Goal: Task Accomplishment & Management: Manage account settings

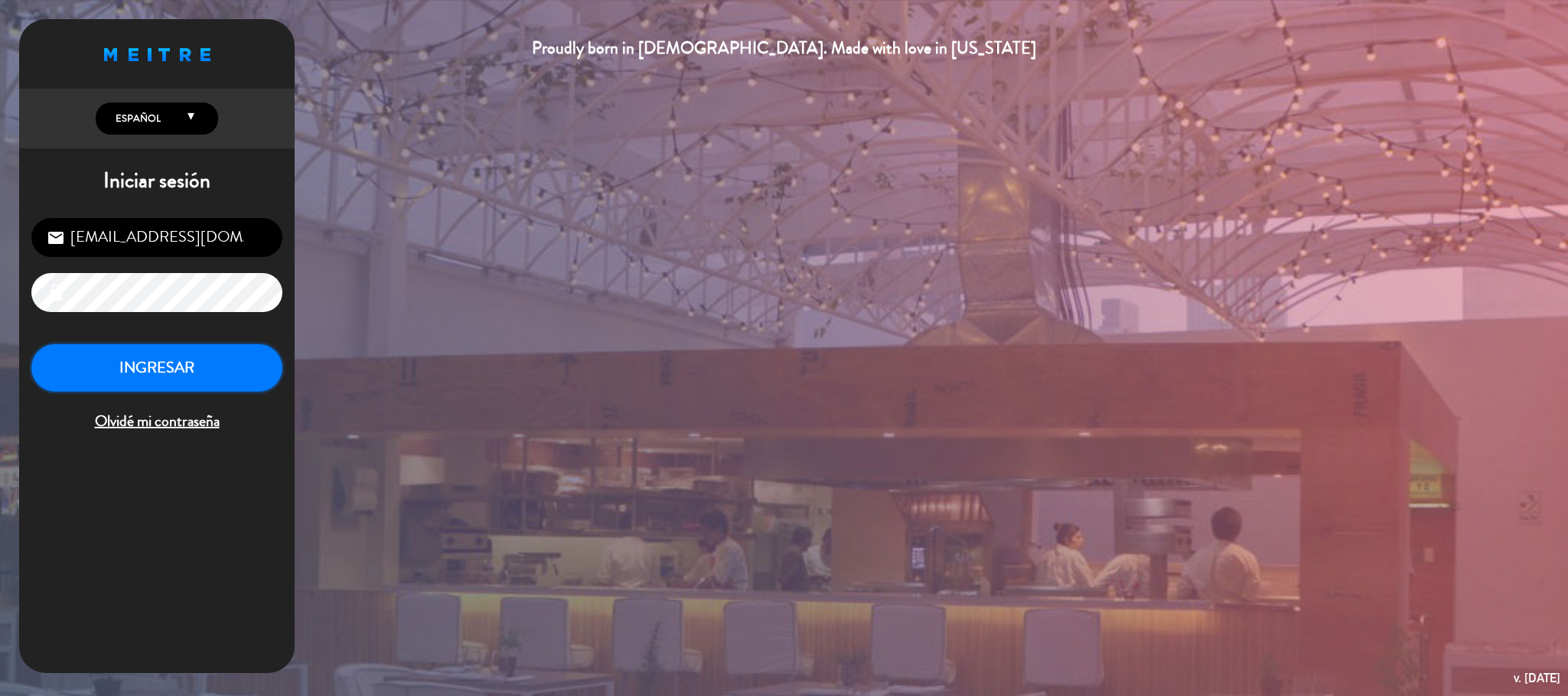
click at [155, 352] on button "INGRESAR" at bounding box center [157, 368] width 251 height 48
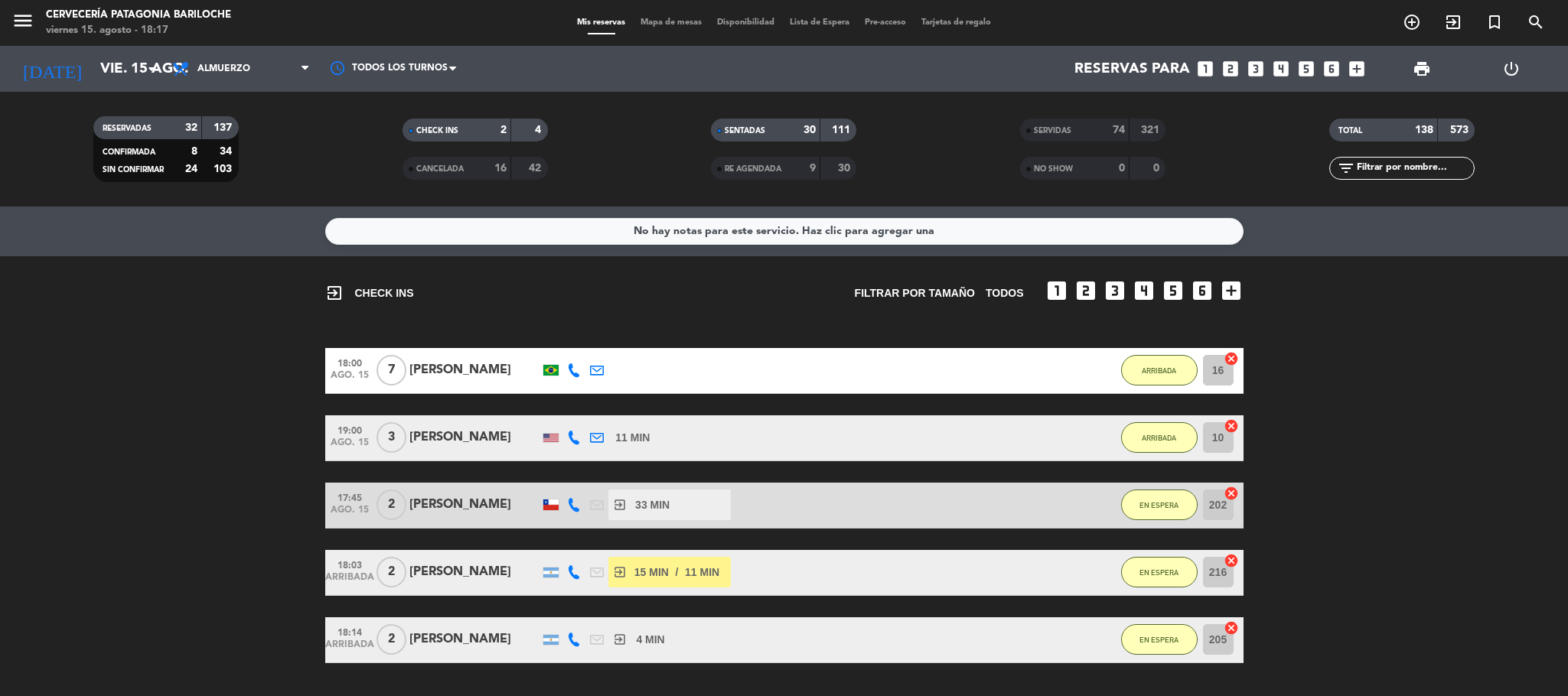
click at [659, 28] on div "Mis reservas Mapa de mesas Disponibilidad Lista de Espera Pre-acceso Tarjetas d…" at bounding box center [784, 23] width 429 height 14
click at [666, 12] on div "menu Cervecería Patagonia Bariloche viernes 15. agosto - 18:17 Mis reservas Map…" at bounding box center [784, 23] width 1568 height 46
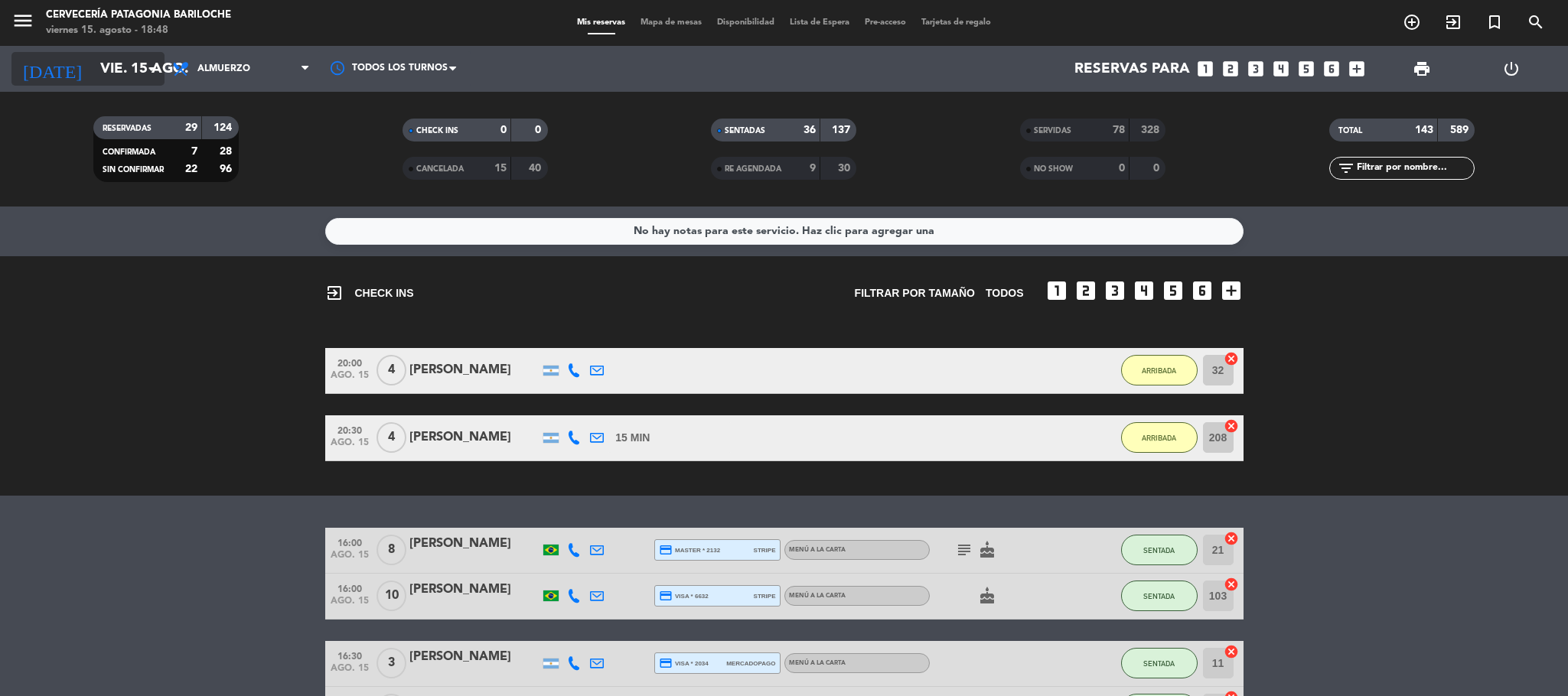
click at [99, 58] on input "vie. 15 ago." at bounding box center [185, 69] width 185 height 32
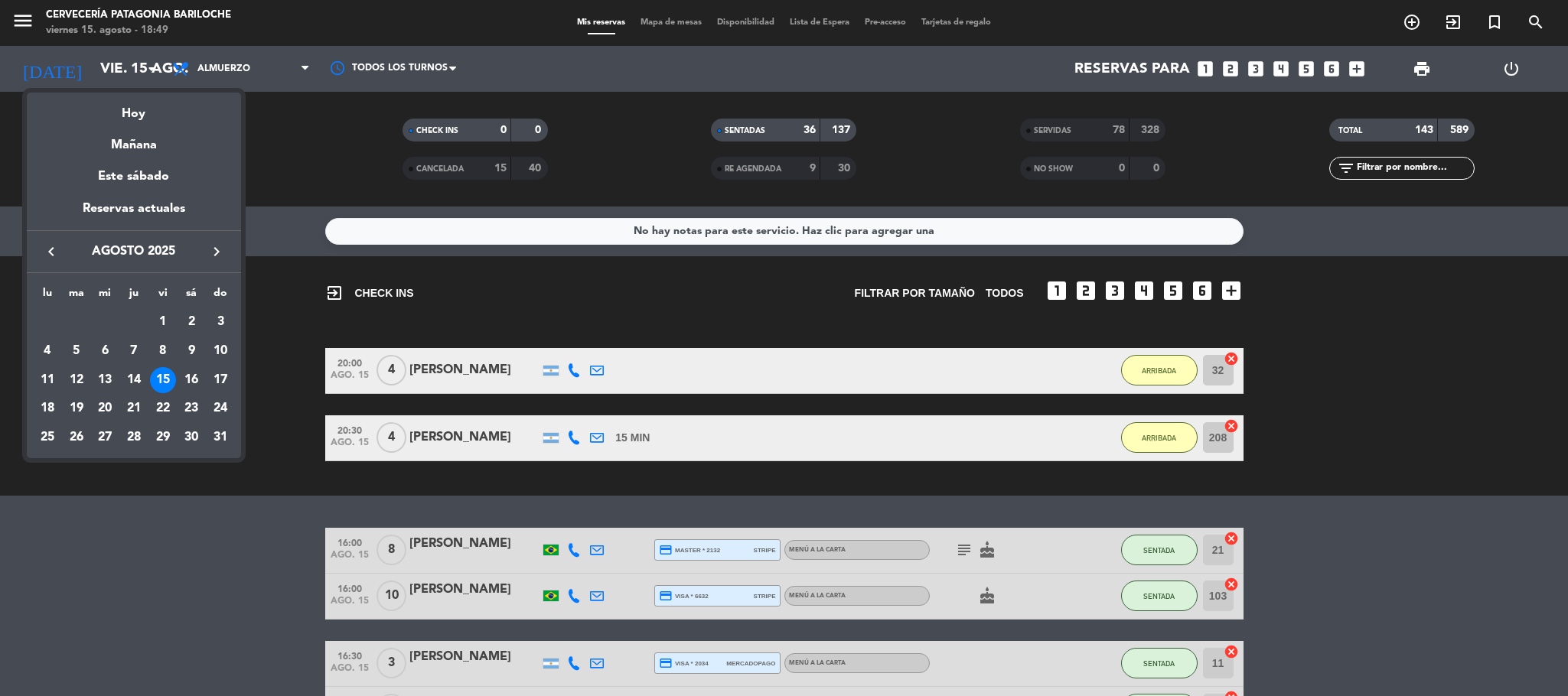
click at [1486, 345] on div at bounding box center [784, 348] width 1568 height 696
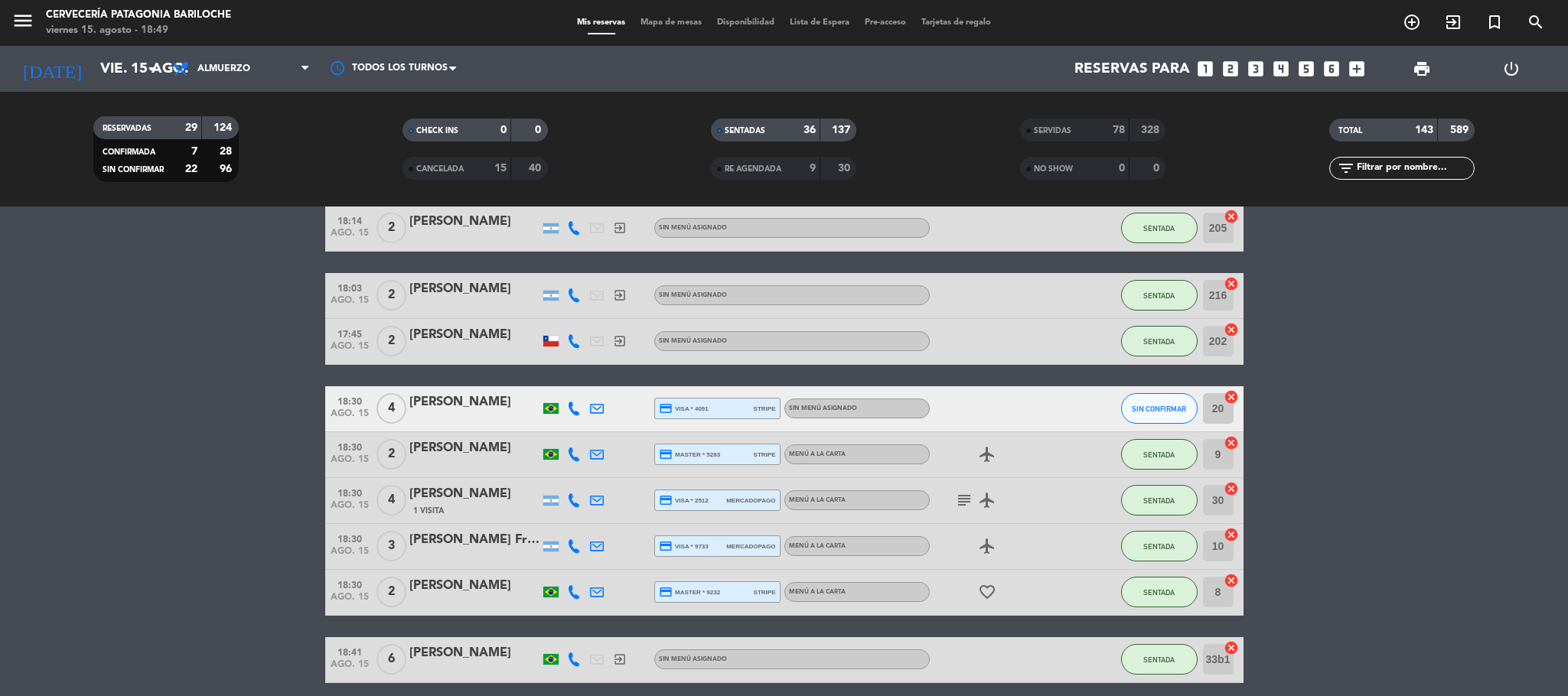
scroll to position [1836, 0]
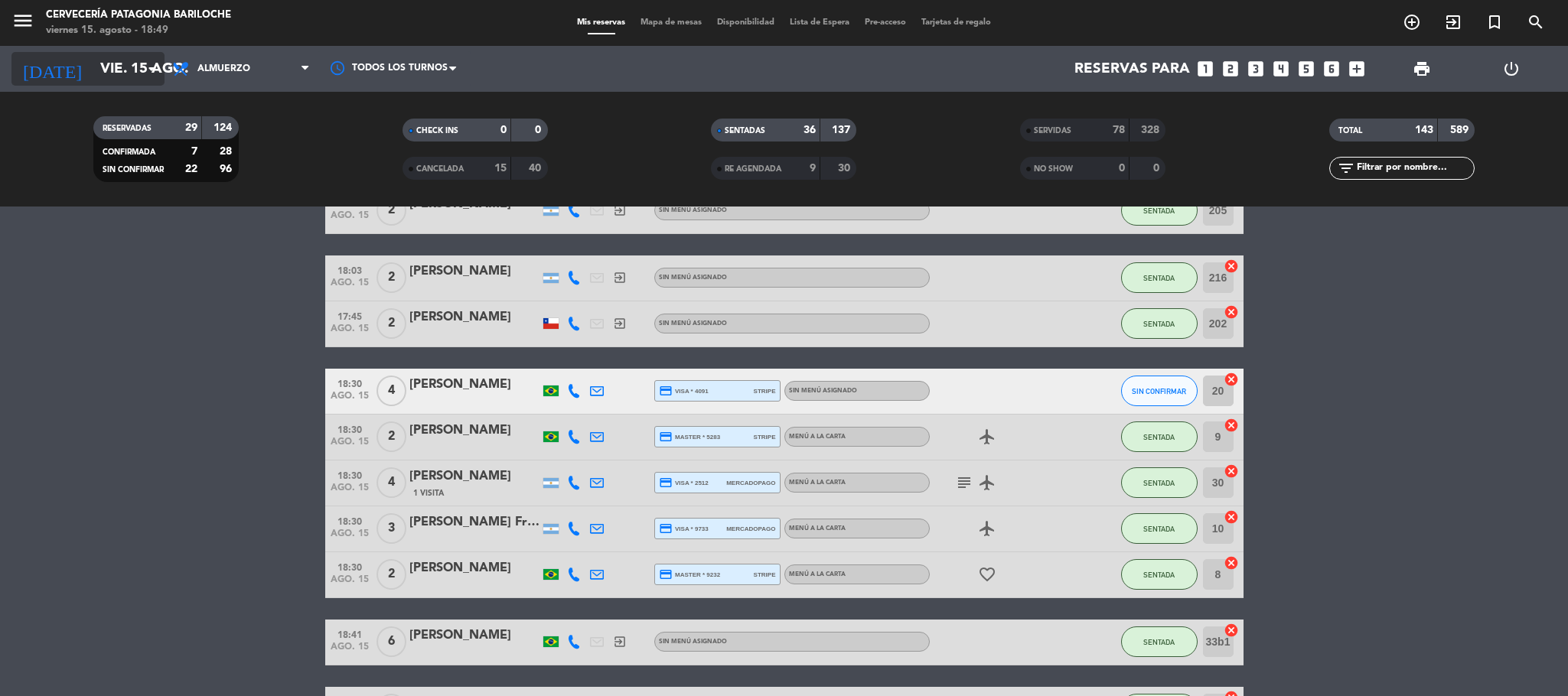
click at [125, 62] on input "vie. 15 ago." at bounding box center [185, 69] width 185 height 32
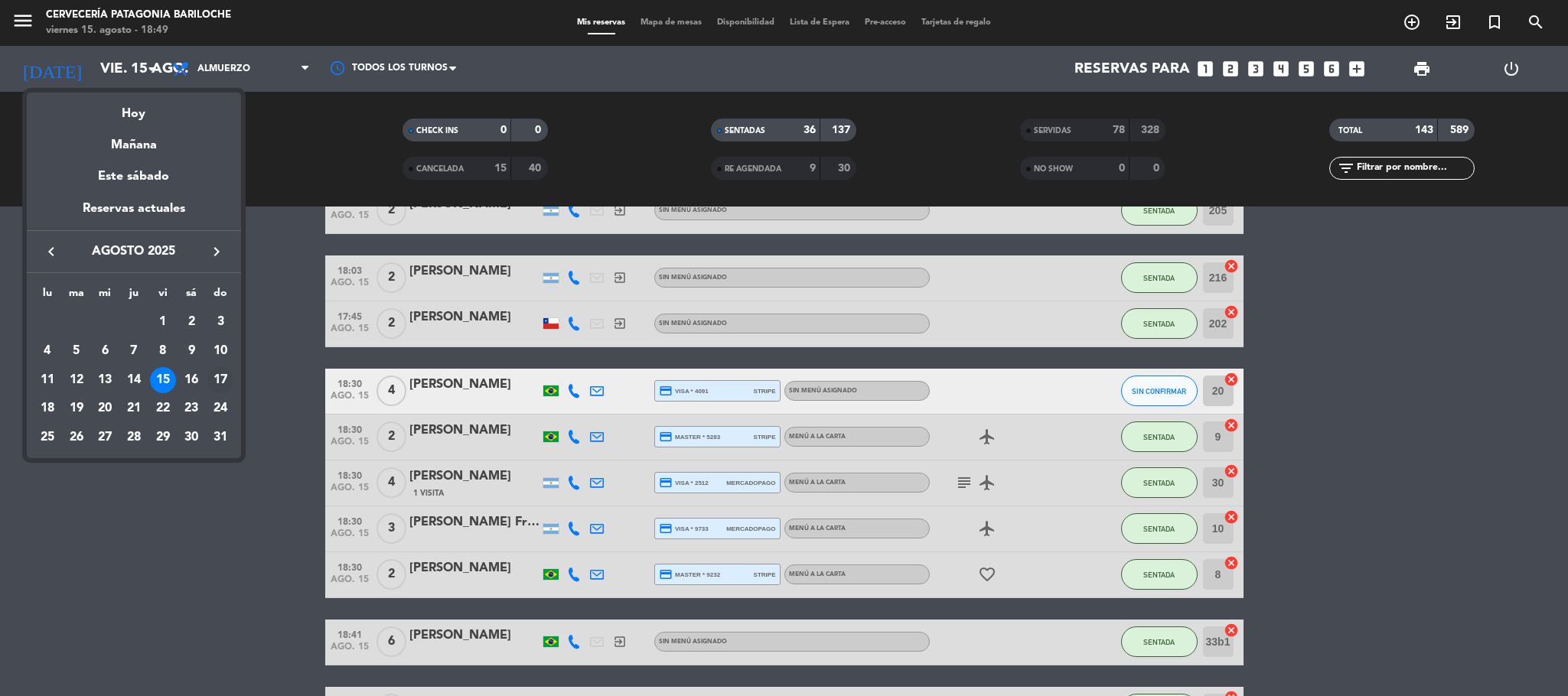
click at [218, 374] on div "17" at bounding box center [221, 380] width 26 height 26
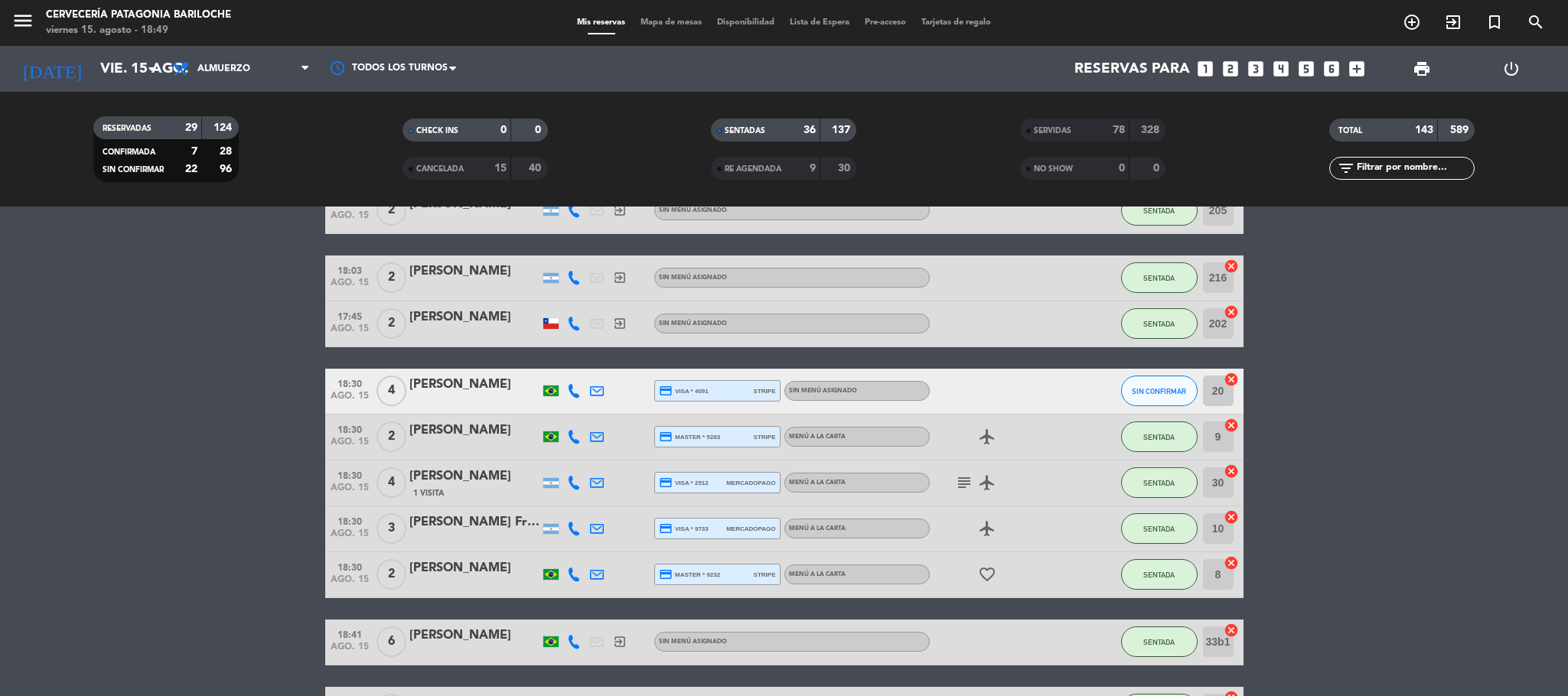
type input "dom. 17 ago."
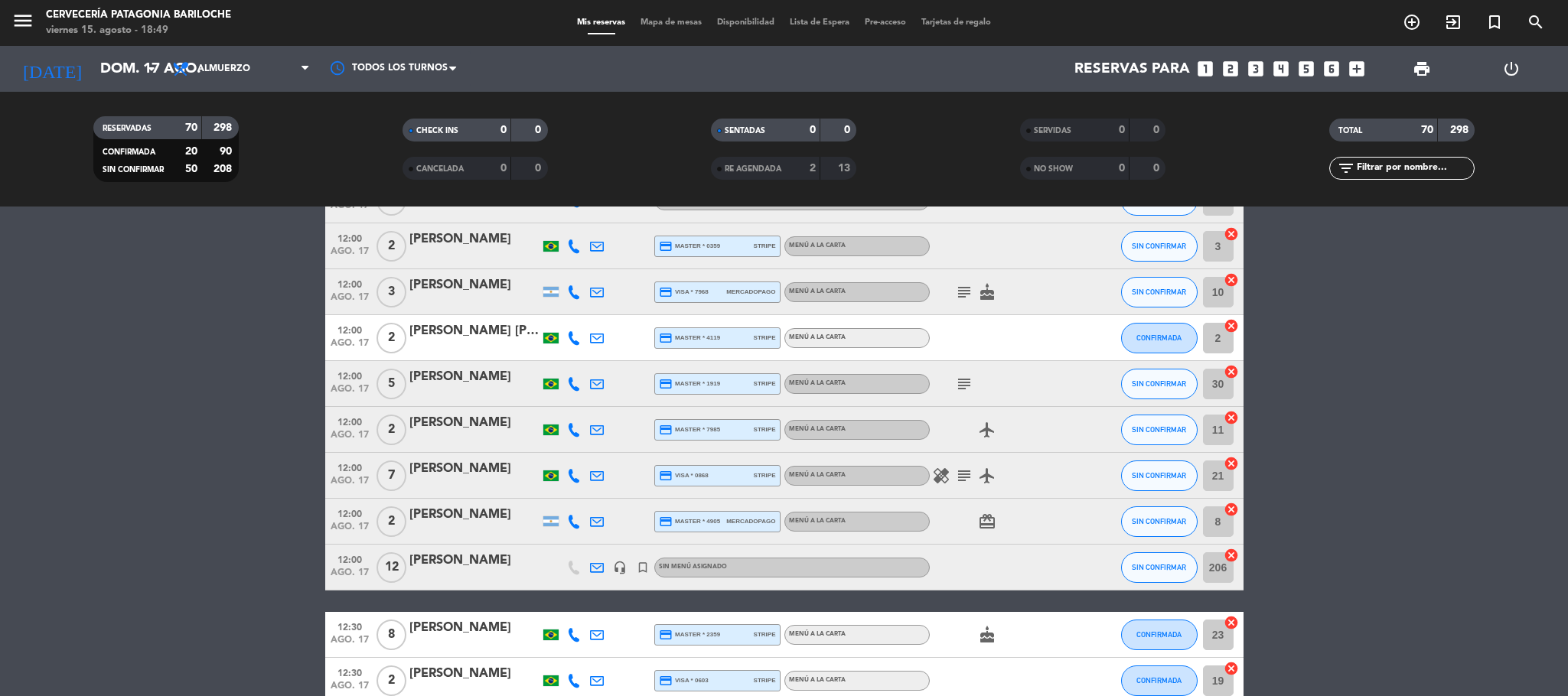
scroll to position [0, 0]
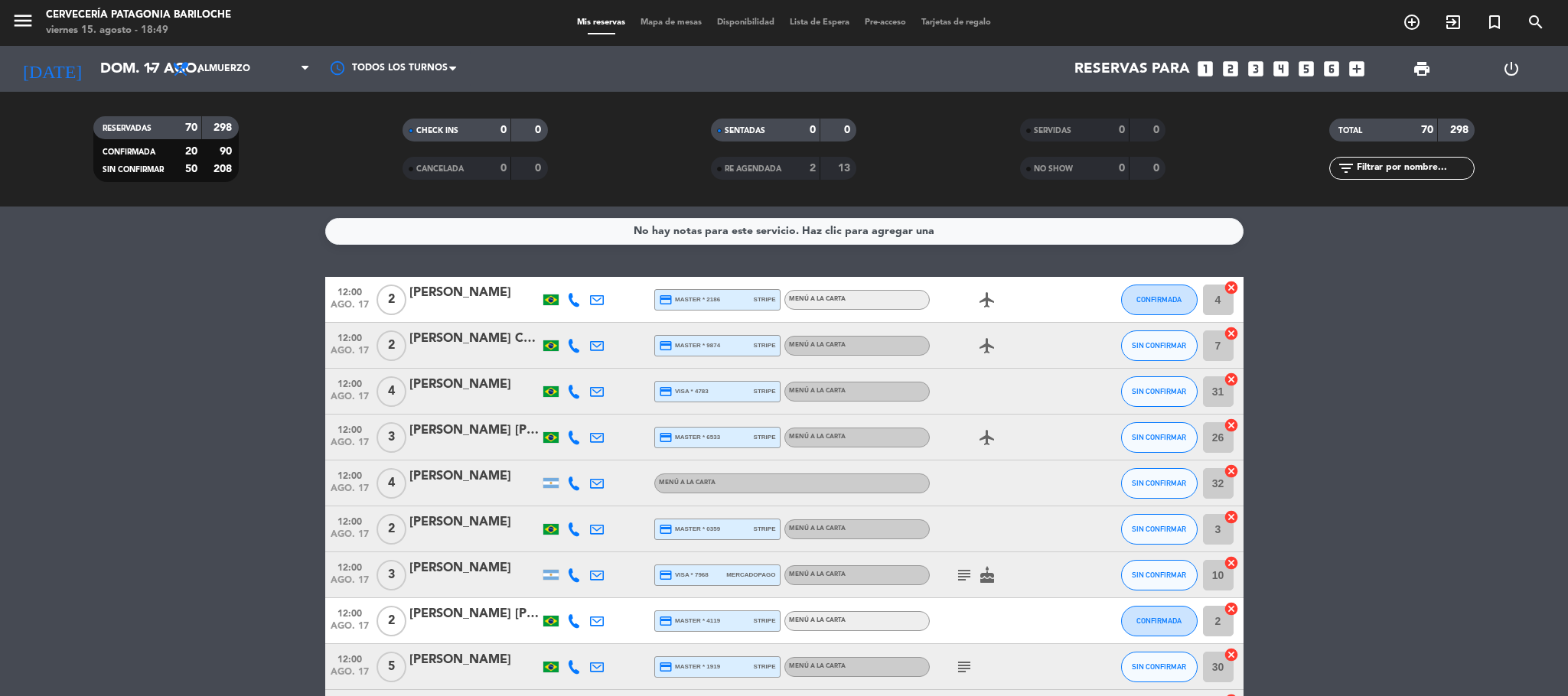
click at [1413, 168] on input "text" at bounding box center [1414, 168] width 118 height 17
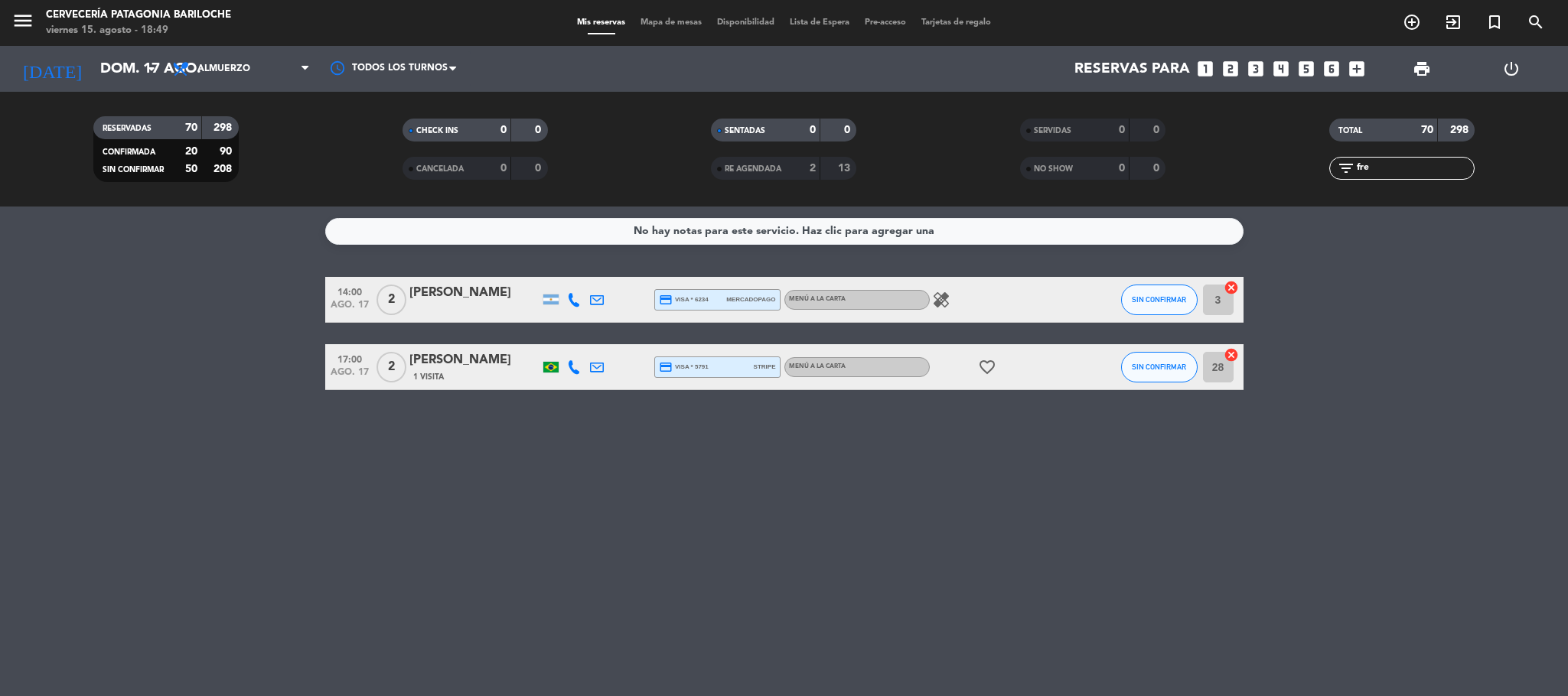
type input "fre"
click at [462, 365] on div "[PERSON_NAME]" at bounding box center [474, 361] width 130 height 20
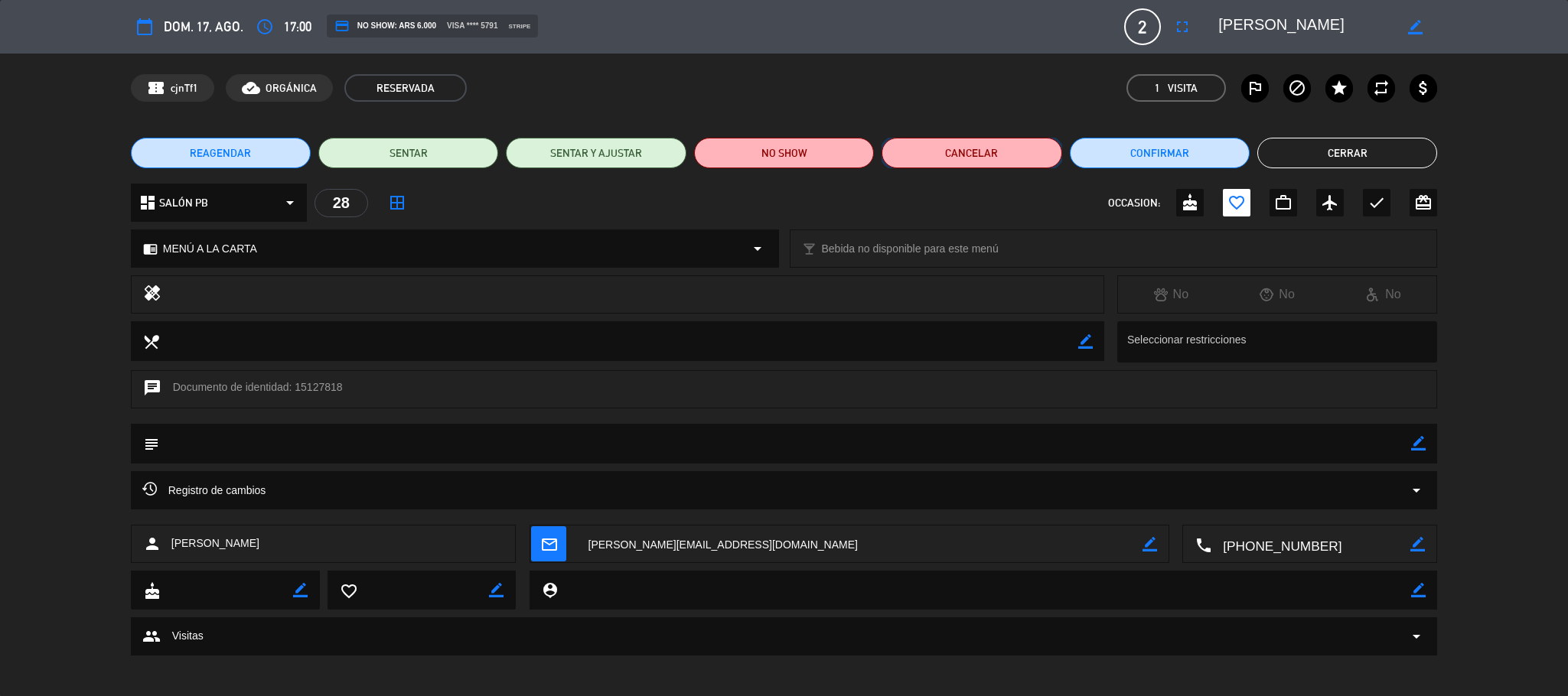
click at [928, 152] on button "Cancelar" at bounding box center [972, 153] width 180 height 31
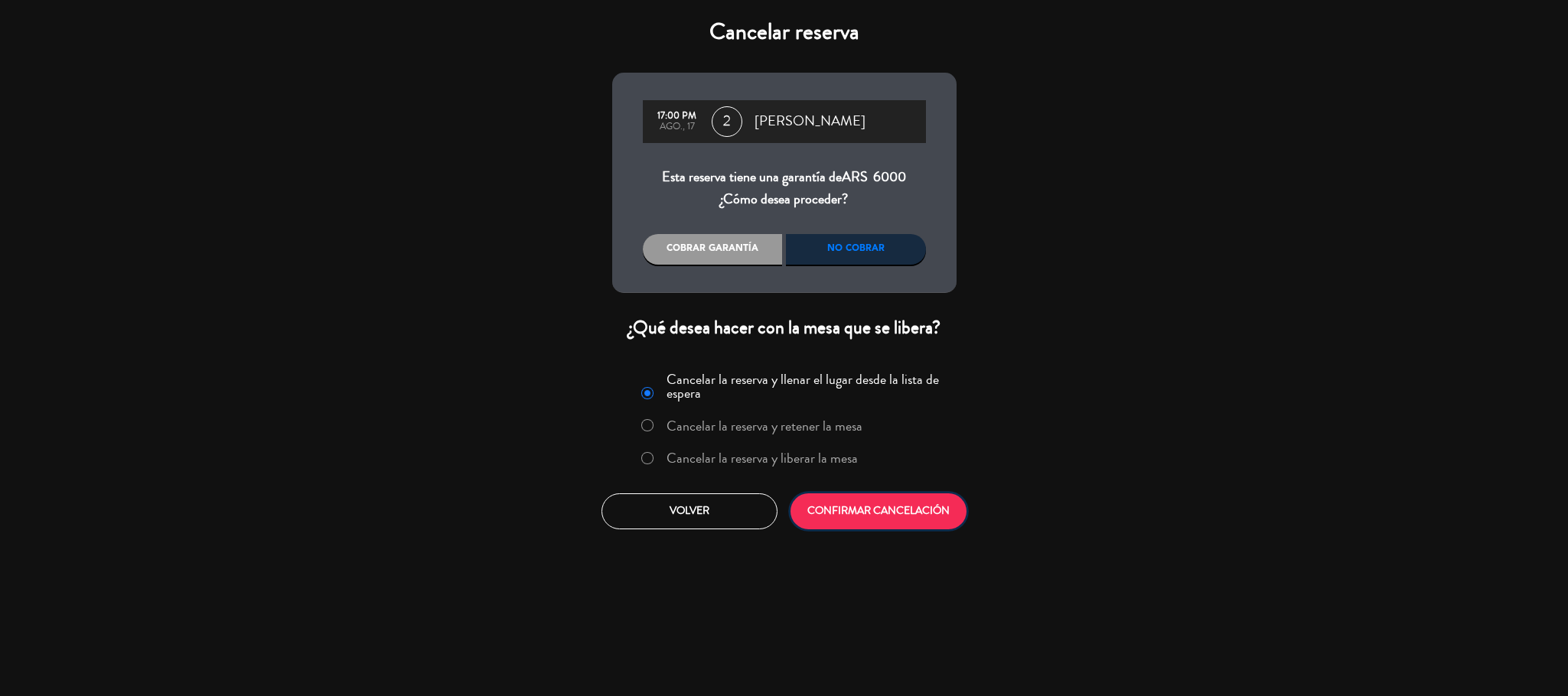
click at [882, 518] on button "CONFIRMAR CANCELACIÓN" at bounding box center [878, 511] width 176 height 36
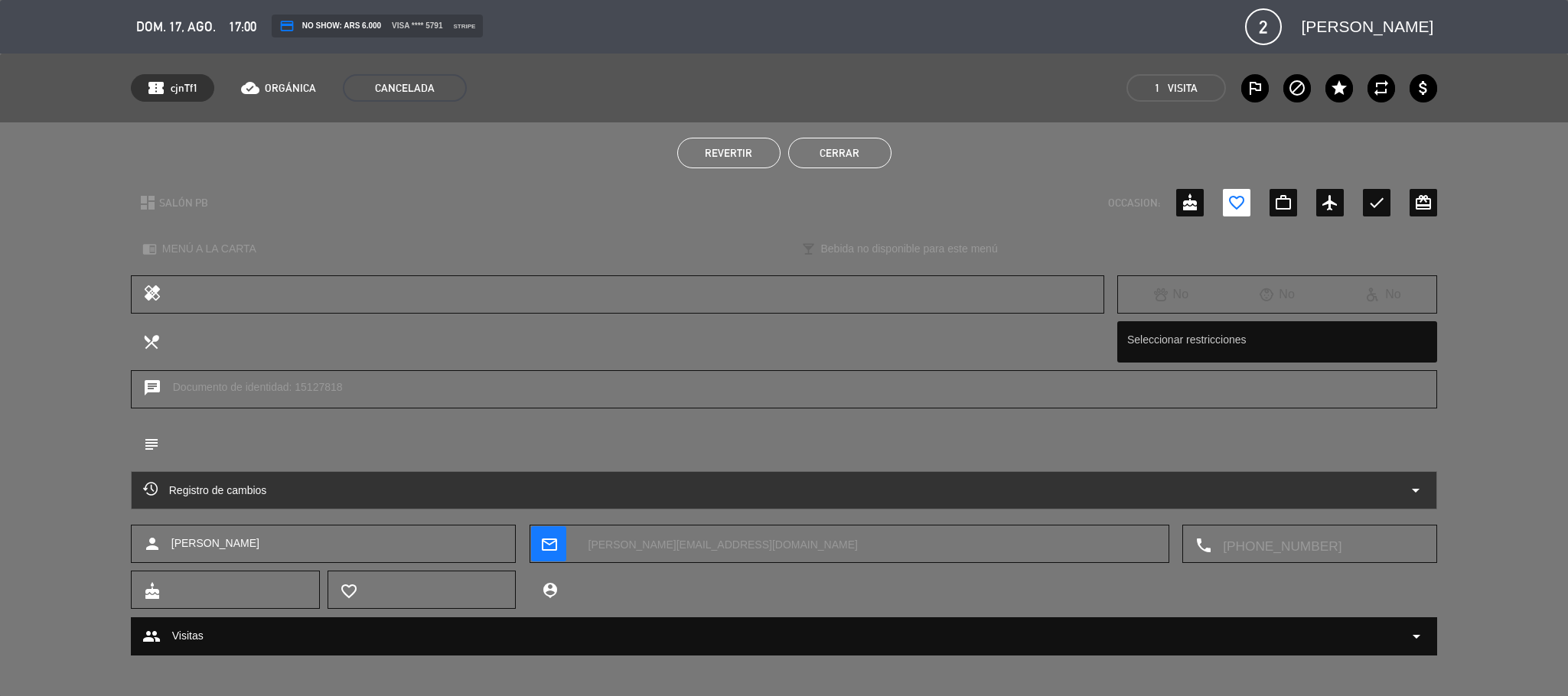
click at [847, 149] on button "Cerrar" at bounding box center [839, 153] width 103 height 31
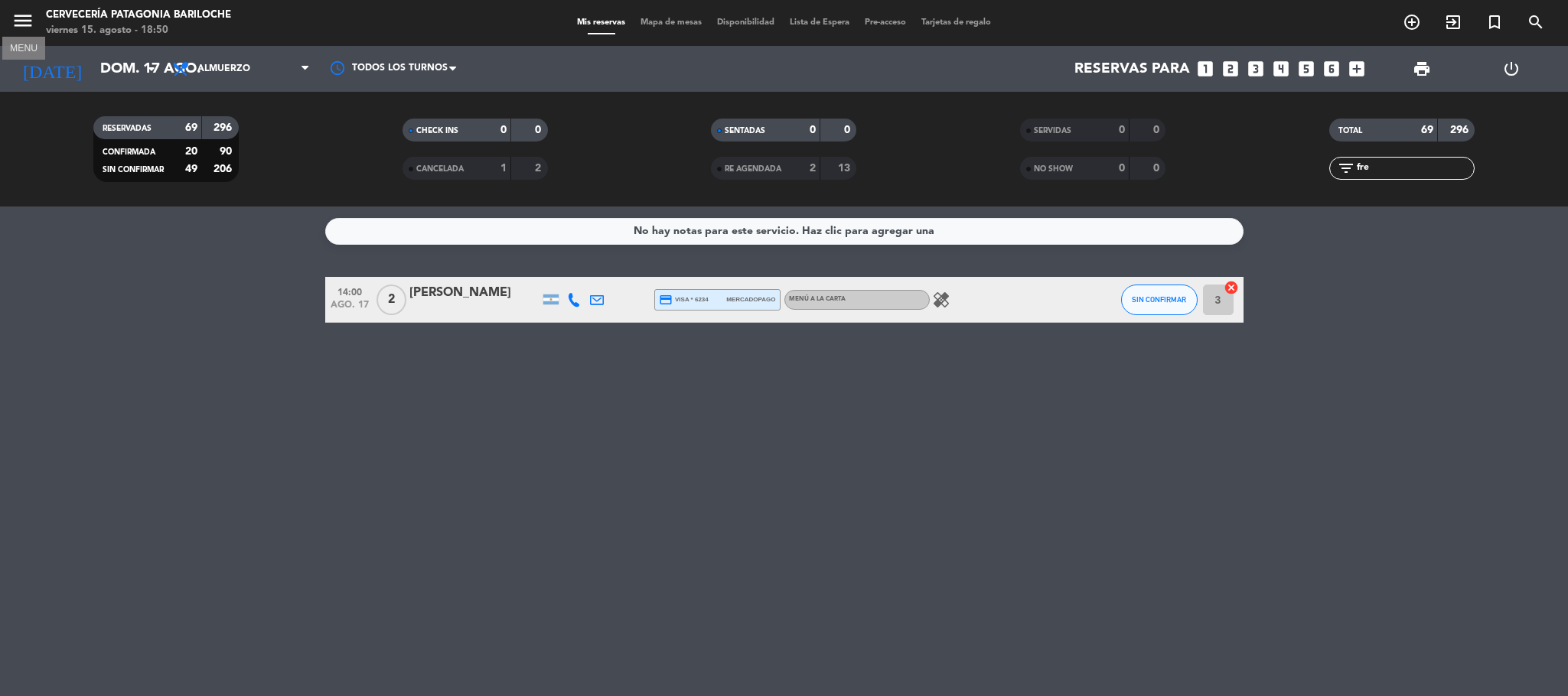
click at [33, 15] on icon "menu" at bounding box center [23, 21] width 23 height 23
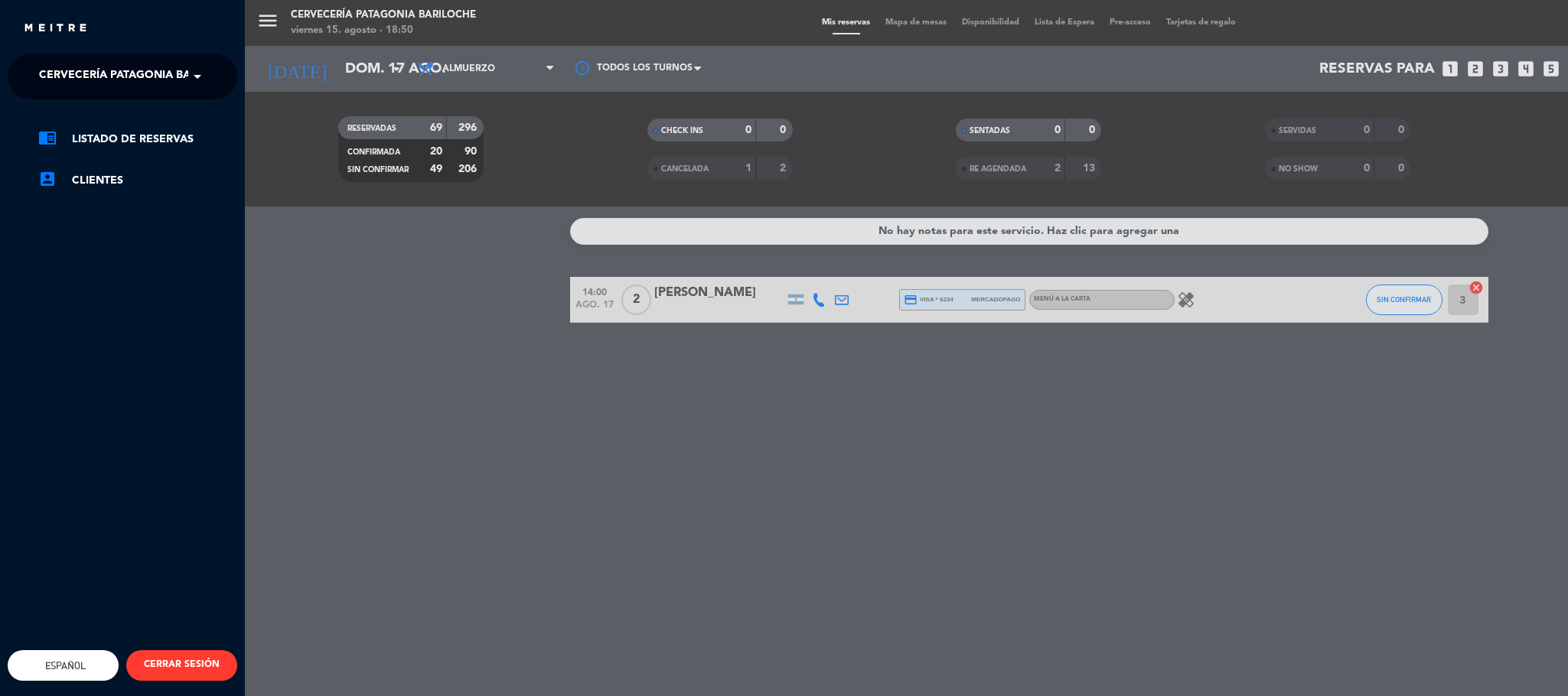
click at [92, 87] on span "Cervecería Patagonia Bariloche" at bounding box center [139, 77] width 200 height 32
drag, startPoint x: 292, startPoint y: 282, endPoint x: 315, endPoint y: 70, distance: 213.2
click at [295, 268] on div "menu Cervecería Patagonia Bariloche viernes 15. agosto - 18:50 Mis reservas Map…" at bounding box center [1029, 348] width 1568 height 696
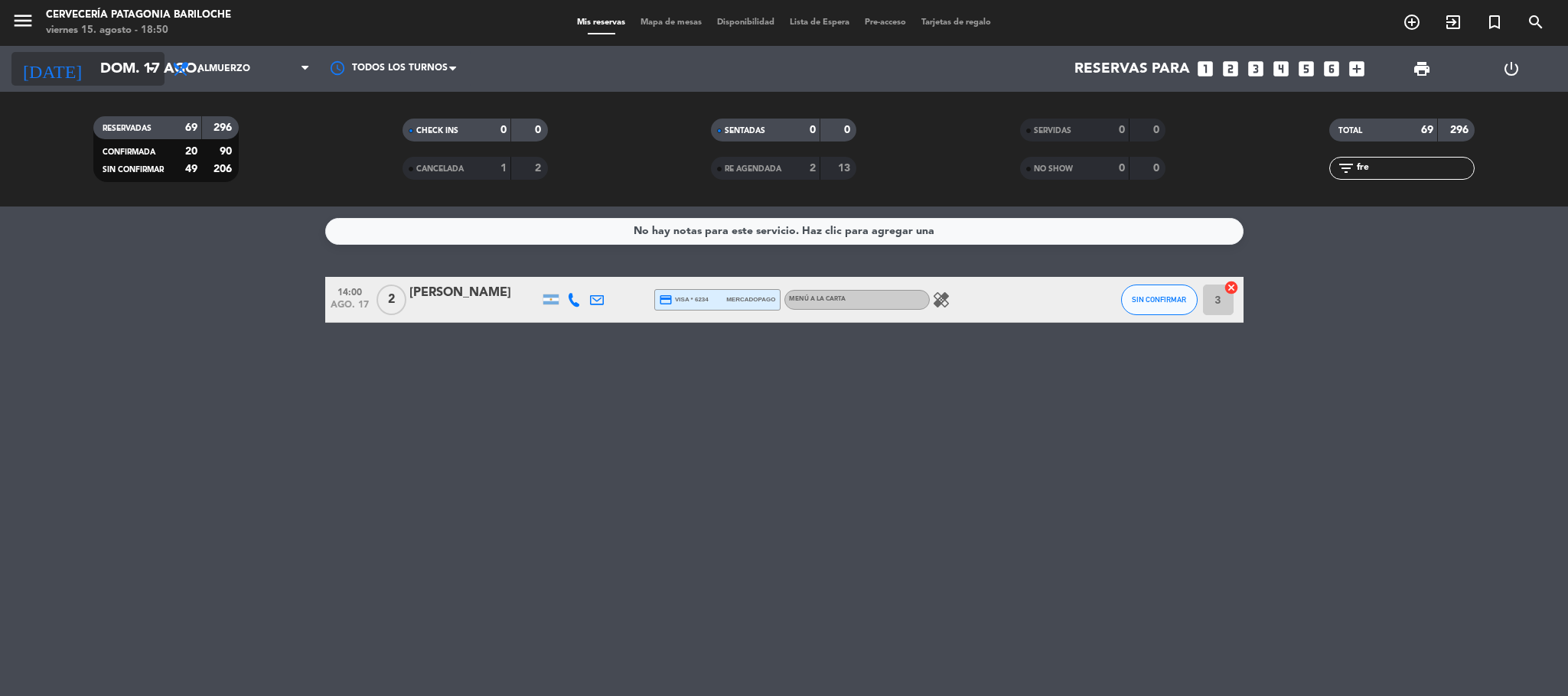
click at [136, 60] on input "dom. 17 ago." at bounding box center [185, 69] width 185 height 32
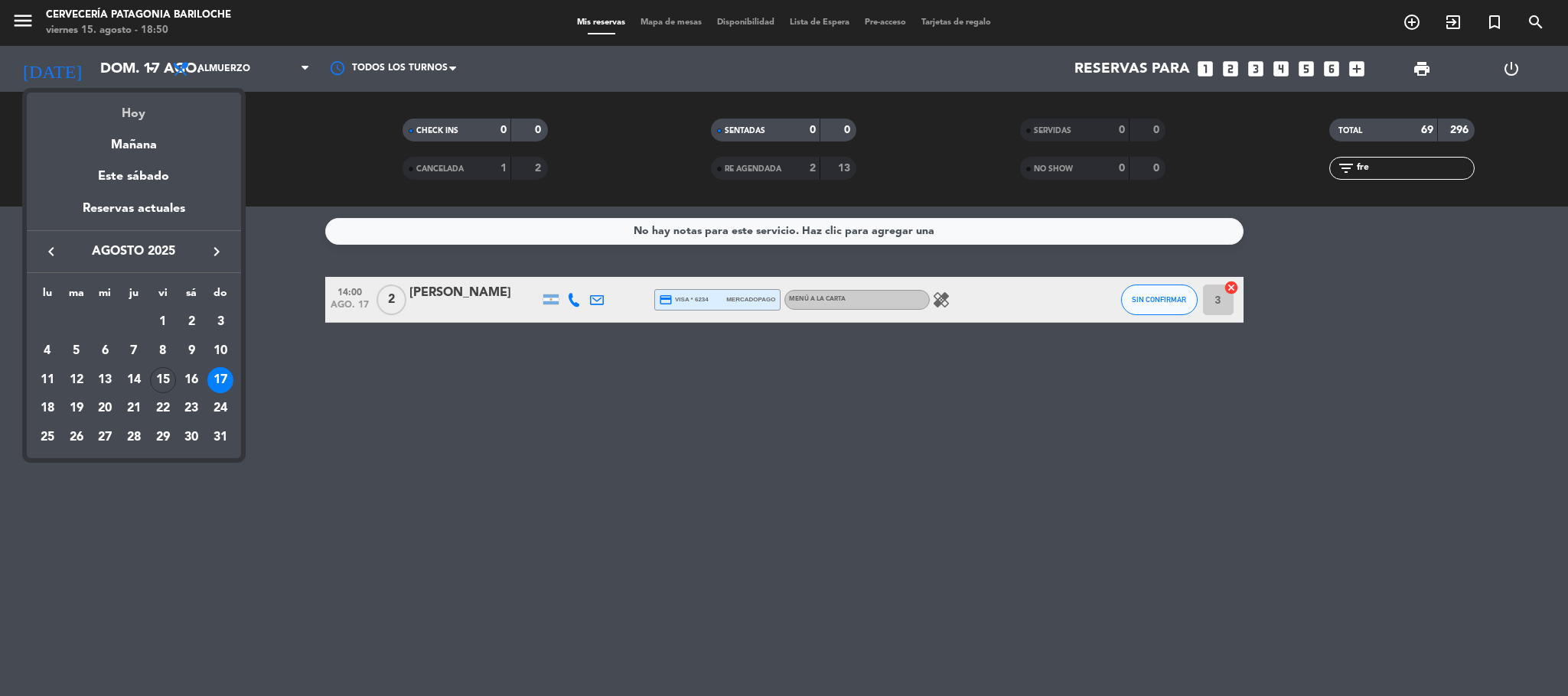
click at [150, 115] on div "Hoy" at bounding box center [134, 108] width 214 height 32
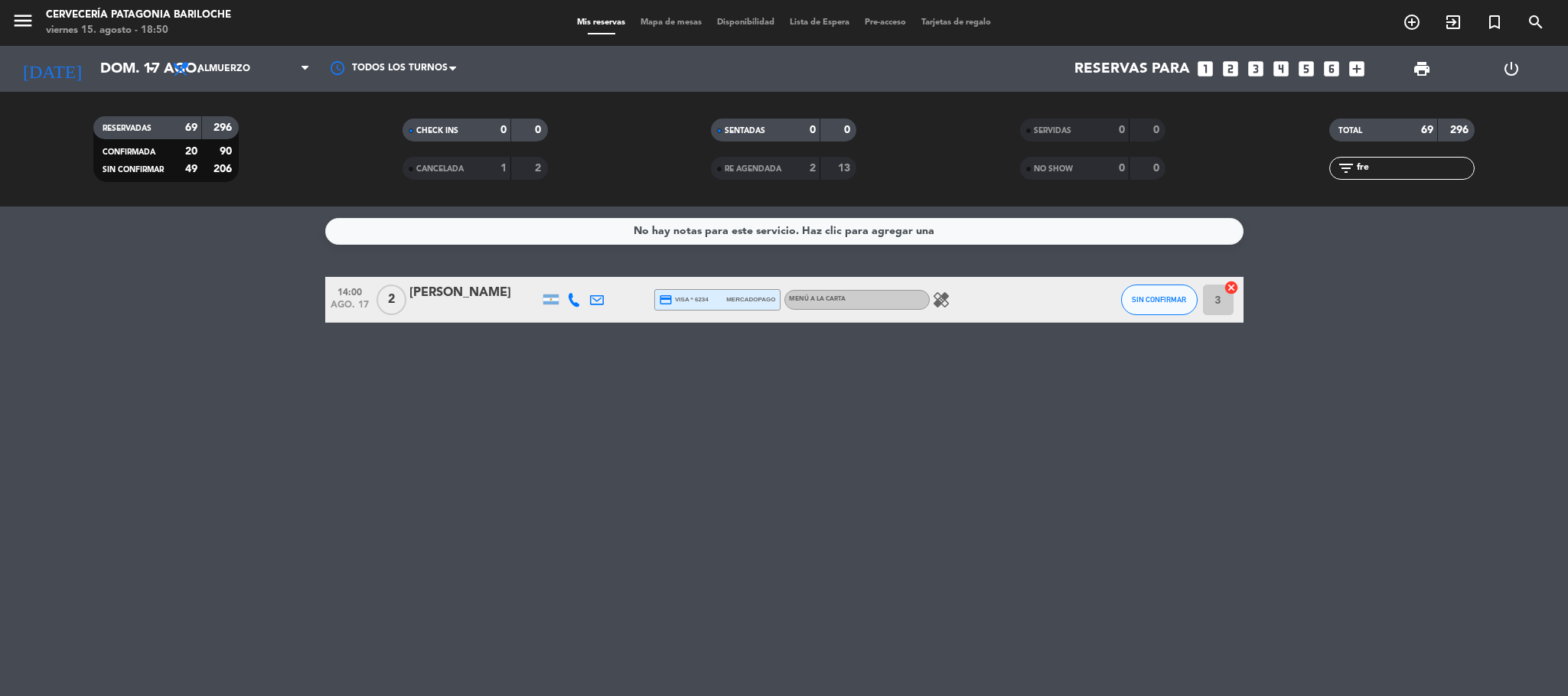
type input "vie. 15 ago."
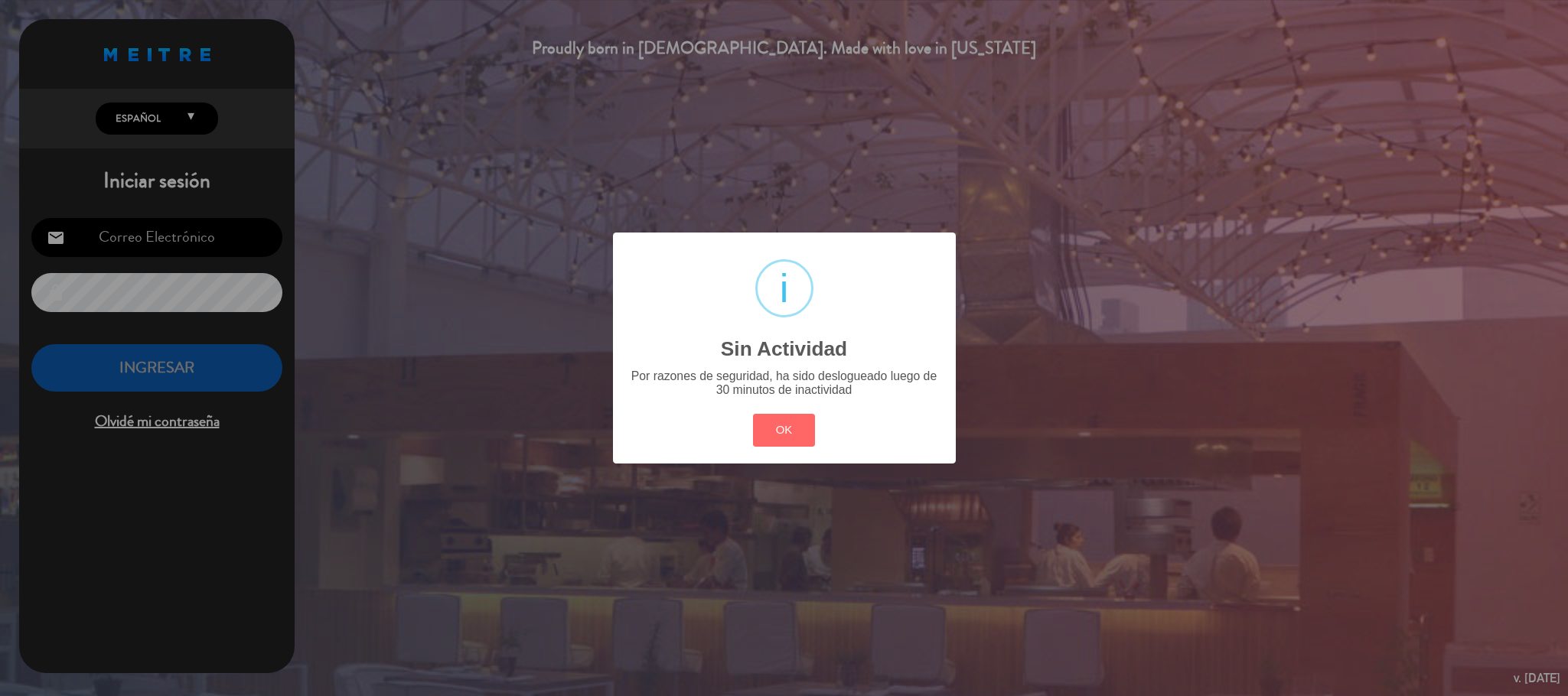
type input "[EMAIL_ADDRESS][DOMAIN_NAME]"
